Goal: Transaction & Acquisition: Purchase product/service

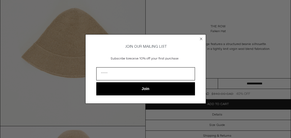
click at [200, 37] on circle "Close dialog" at bounding box center [201, 38] width 5 height 5
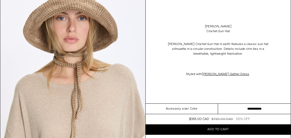
scroll to position [247, 0]
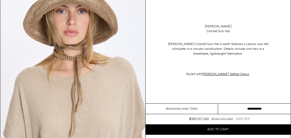
click at [232, 124] on dl "Regular price $730.00 CAD $365.00 CAD 50% OFF Sold out Sale price $365.00 CAD $…" at bounding box center [218, 119] width 145 height 10
click at [228, 128] on span "Add to cart" at bounding box center [217, 129] width 21 height 4
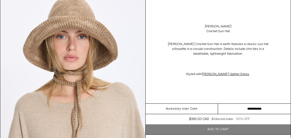
scroll to position [223, 0]
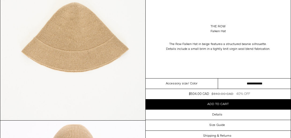
scroll to position [94, 0]
